Goal: Task Accomplishment & Management: Manage account settings

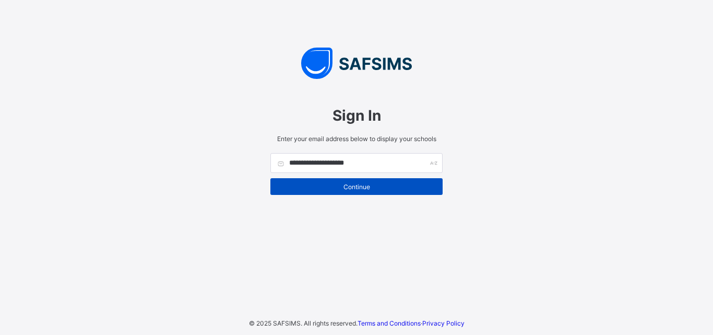
type input "**********"
click at [339, 187] on span "Continue" at bounding box center [356, 187] width 157 height 8
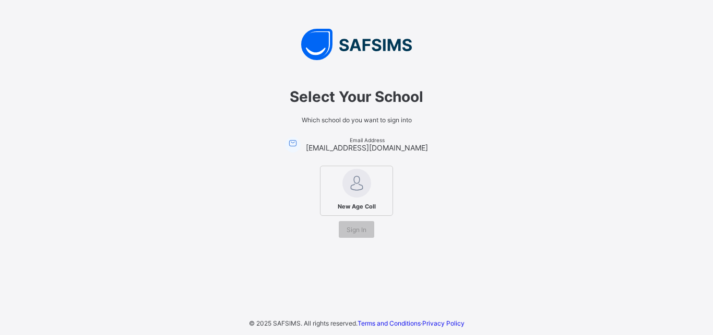
click at [360, 172] on img at bounding box center [356, 183] width 29 height 29
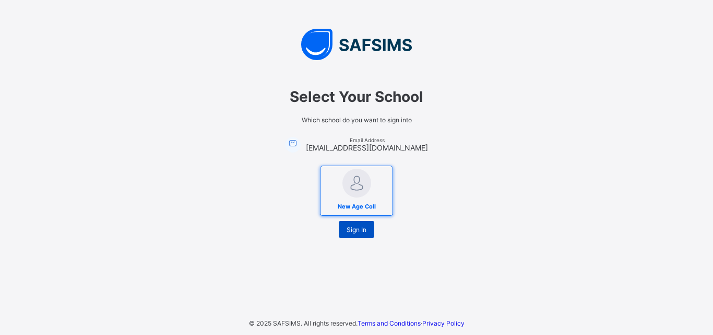
click at [355, 224] on div "Sign In" at bounding box center [356, 229] width 35 height 17
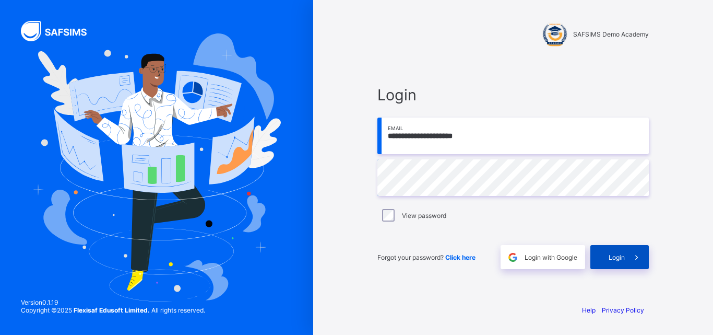
click at [622, 265] on div "Login" at bounding box center [619, 257] width 58 height 24
click at [606, 258] on div "Login" at bounding box center [619, 257] width 58 height 24
click at [458, 254] on span "Click here" at bounding box center [460, 257] width 30 height 8
